Goal: Transaction & Acquisition: Purchase product/service

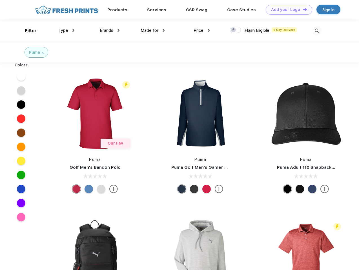
scroll to position [0, 0]
click at [287, 10] on link "Add your Logo Design Tool" at bounding box center [288, 10] width 46 height 10
click at [0, 0] on div "Design Tool" at bounding box center [0, 0] width 0 height 0
click at [302, 9] on link "Add your Logo Design Tool" at bounding box center [288, 10] width 46 height 10
click at [27, 31] on div "Filter" at bounding box center [31, 31] width 12 height 6
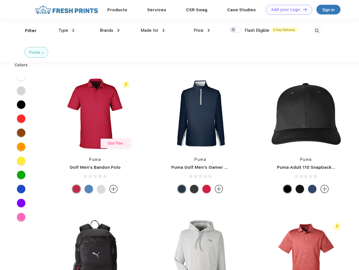
click at [66, 30] on span "Type" at bounding box center [63, 30] width 10 height 5
click at [110, 30] on span "Brands" at bounding box center [107, 30] width 14 height 5
click at [153, 30] on span "Made for" at bounding box center [149, 30] width 18 height 5
click at [202, 30] on span "Price" at bounding box center [198, 30] width 10 height 5
click at [235, 30] on div at bounding box center [235, 30] width 11 height 6
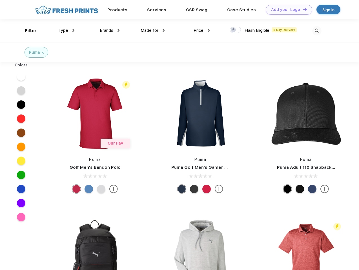
click at [233, 30] on input "checkbox" at bounding box center [232, 28] width 4 height 4
click at [316, 31] on img at bounding box center [316, 30] width 9 height 9
